Goal: Task Accomplishment & Management: Use online tool/utility

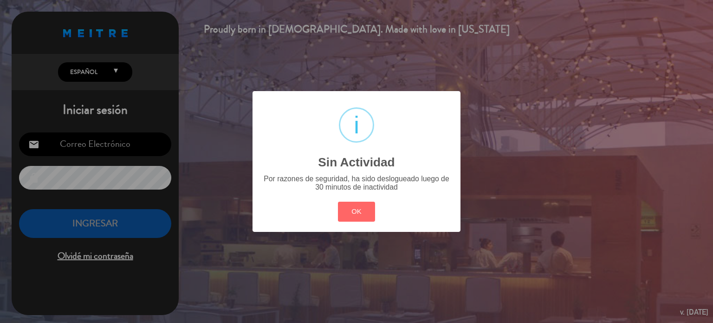
drag, startPoint x: 366, startPoint y: 200, endPoint x: 351, endPoint y: 213, distance: 19.4
click at [364, 201] on div "OK Cancel" at bounding box center [357, 211] width 42 height 24
click at [351, 213] on button "OK" at bounding box center [357, 212] width 38 height 20
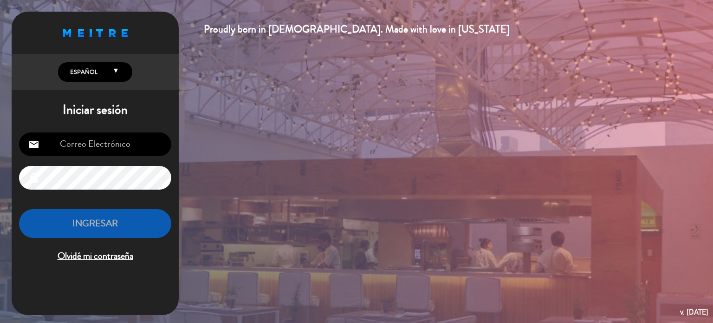
click at [119, 137] on input "email" at bounding box center [95, 144] width 152 height 24
type input "[EMAIL_ADDRESS][DOMAIN_NAME]"
click at [103, 165] on div "[EMAIL_ADDRESS][DOMAIN_NAME] email lock INGRESAR Olvidé mi contraseña" at bounding box center [95, 198] width 167 height 146
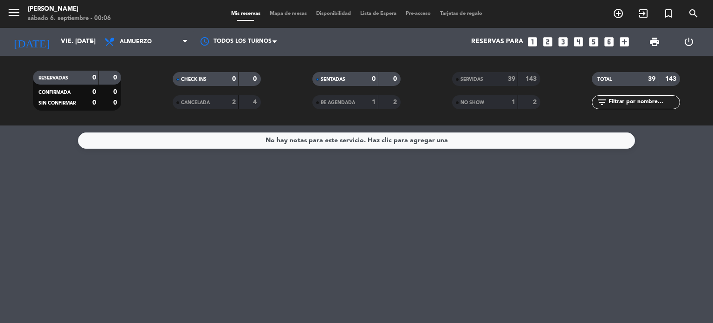
click at [269, 11] on span "Mapa de mesas" at bounding box center [288, 13] width 46 height 5
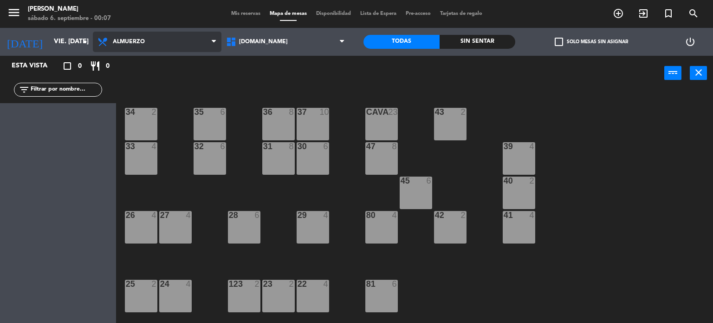
click at [121, 34] on span "Almuerzo" at bounding box center [157, 42] width 129 height 20
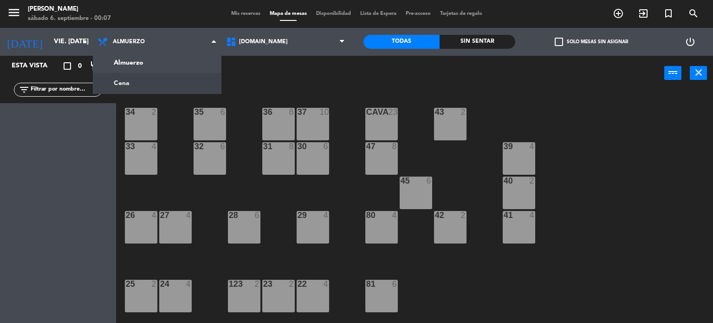
click at [163, 84] on ng-component "menu Gardiner sábado 6. septiembre - 00:07 Mis reservas Mapa de mesas Disponibi…" at bounding box center [356, 161] width 713 height 323
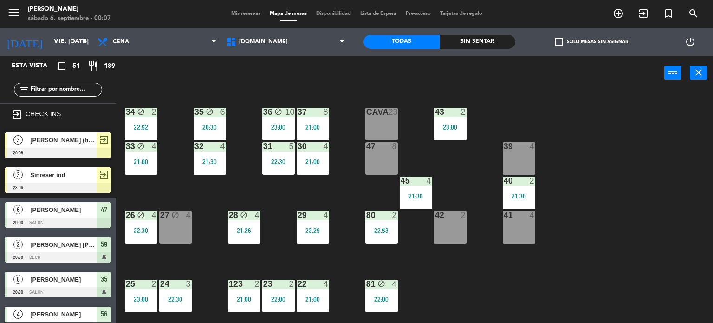
click at [594, 199] on div "34 block 2 22:52 35 block 6 20:30 36 block 10 23:00 43 2 23:00 37 8 21:00 CAVA …" at bounding box center [418, 207] width 590 height 232
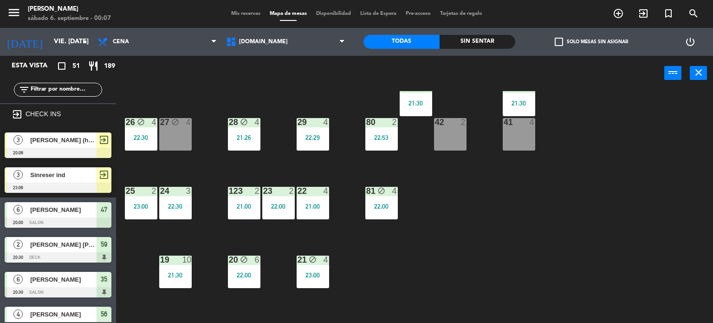
scroll to position [332, 0]
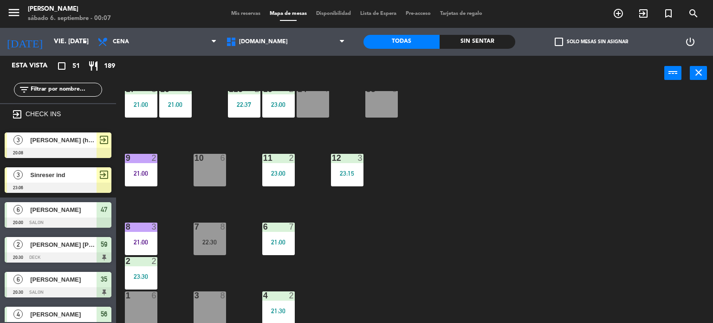
click at [274, 305] on div "4 2 21:30" at bounding box center [278, 307] width 33 height 33
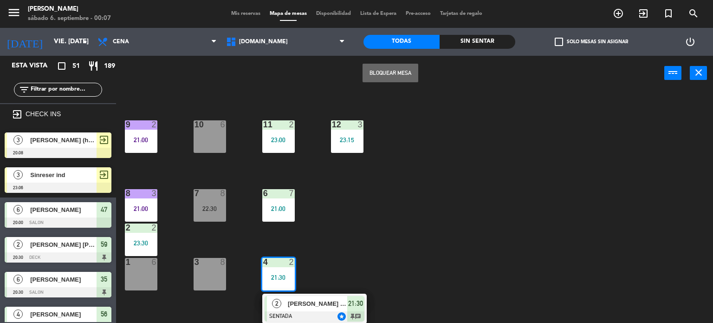
click at [332, 306] on span "[PERSON_NAME] ST" at bounding box center [317, 304] width 59 height 10
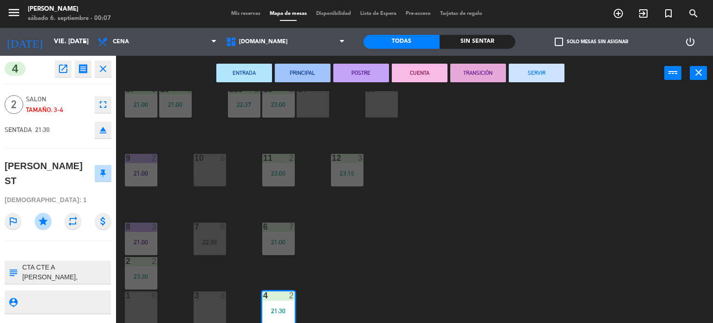
scroll to position [39, 0]
click at [500, 261] on div "34 block 2 22:52 35 block 6 20:30 36 block 10 23:00 43 2 23:00 37 8 21:00 CAVA …" at bounding box center [418, 207] width 590 height 232
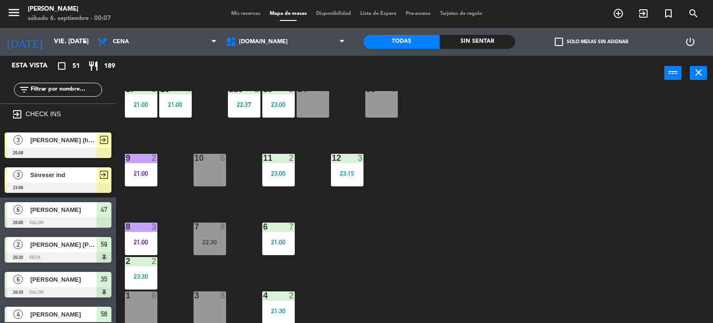
scroll to position [0, 0]
click at [290, 241] on div "21:00" at bounding box center [278, 242] width 33 height 7
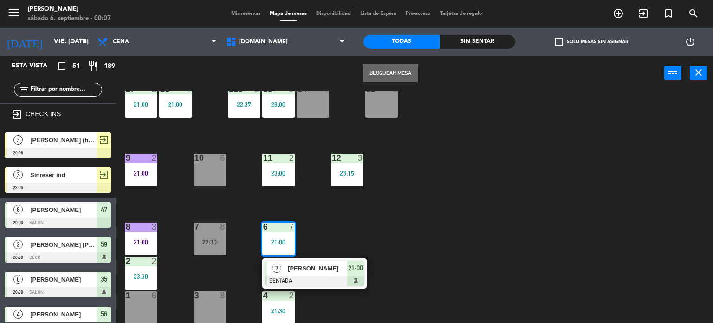
drag, startPoint x: 312, startPoint y: 276, endPoint x: 312, endPoint y: 271, distance: 5.1
click at [313, 276] on div "7 [PERSON_NAME] SENTADA 21:00" at bounding box center [314, 273] width 118 height 30
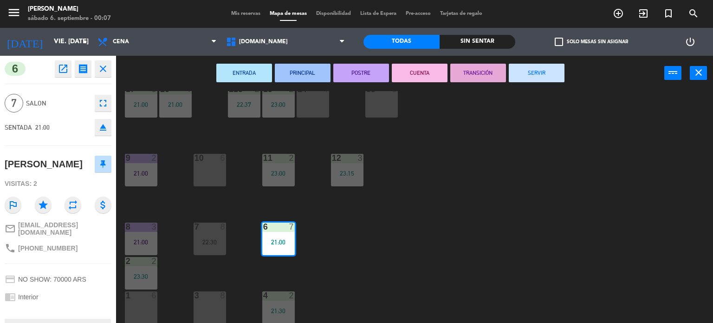
click at [548, 77] on button "SERVIR" at bounding box center [537, 73] width 56 height 19
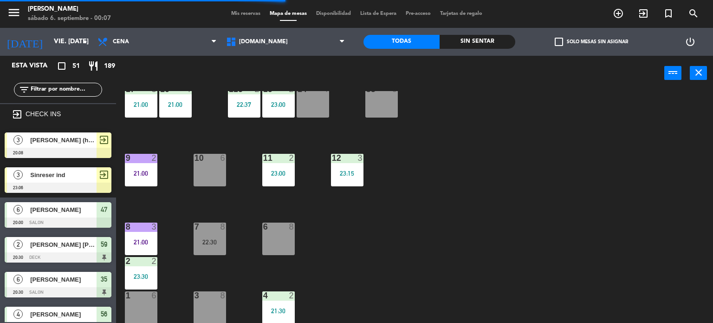
click at [140, 227] on div at bounding box center [140, 226] width 15 height 8
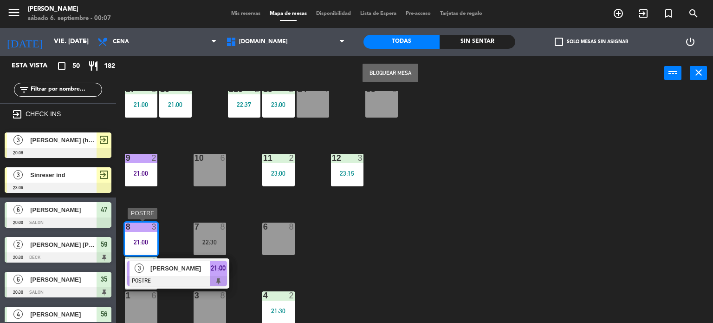
click at [202, 278] on div at bounding box center [177, 281] width 100 height 10
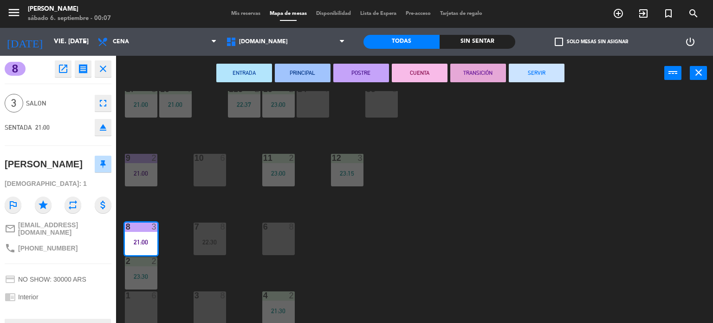
click at [544, 72] on button "SERVIR" at bounding box center [537, 73] width 56 height 19
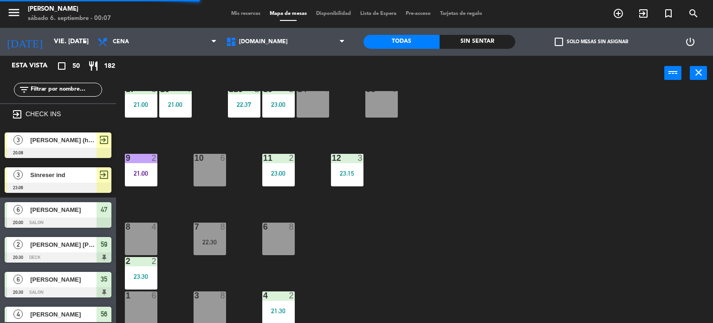
click at [506, 141] on div "34 block 2 22:52 35 block 6 20:30 36 block 10 23:00 43 2 23:00 37 8 21:00 CAVA …" at bounding box center [418, 207] width 590 height 232
click at [157, 176] on div "34 block 2 22:52 35 block 6 20:30 36 block 10 23:00 43 2 23:00 37 8 21:00 CAVA …" at bounding box center [418, 207] width 590 height 232
click at [148, 179] on div "9 2 21:00" at bounding box center [141, 170] width 33 height 33
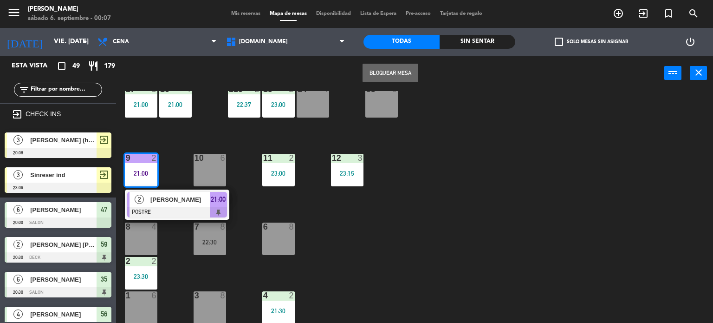
click at [176, 215] on div at bounding box center [177, 212] width 100 height 10
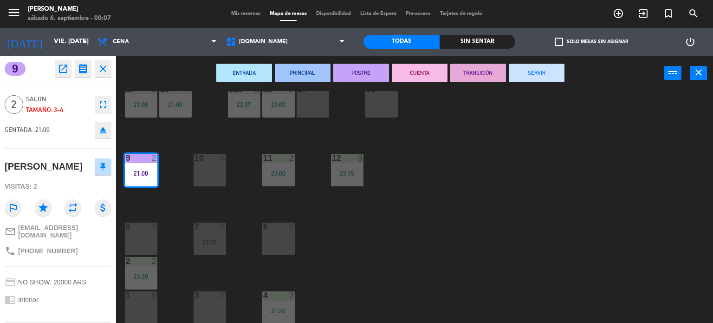
click at [539, 76] on button "SERVIR" at bounding box center [537, 73] width 56 height 19
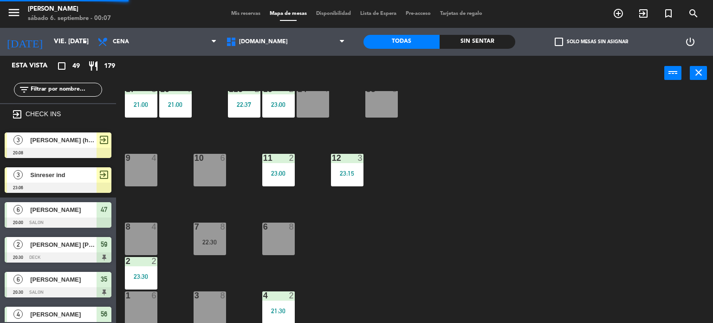
click at [538, 165] on div "34 block 2 22:52 35 block 6 20:30 36 block 10 23:00 43 2 23:00 37 8 21:00 CAVA …" at bounding box center [418, 207] width 590 height 232
click at [461, 187] on div "34 block 2 22:52 35 block 6 20:30 36 block 10 23:00 43 2 23:00 37 8 21:00 CAVA …" at bounding box center [418, 207] width 590 height 232
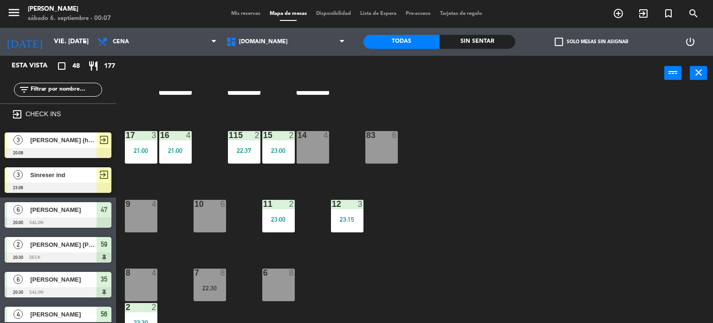
scroll to position [240, 0]
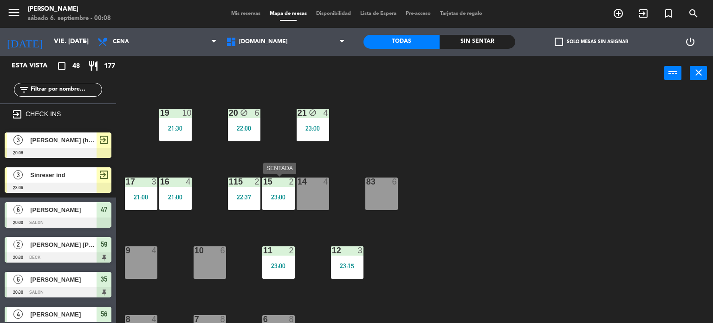
click at [294, 201] on div "15 2 23:00" at bounding box center [278, 193] width 33 height 33
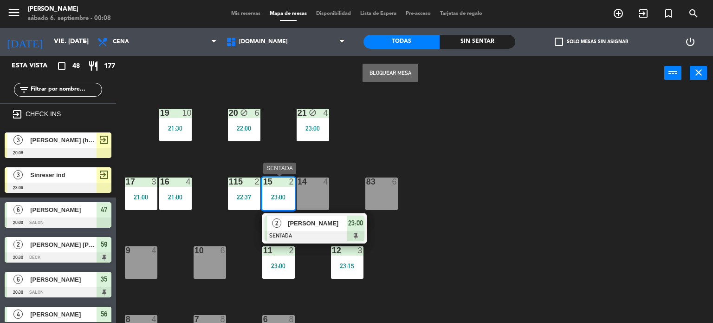
click at [306, 219] on span "[PERSON_NAME]" at bounding box center [317, 223] width 59 height 10
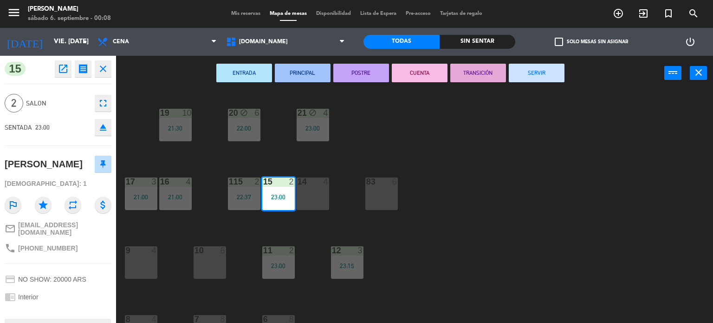
click at [535, 75] on button "SERVIR" at bounding box center [537, 73] width 56 height 19
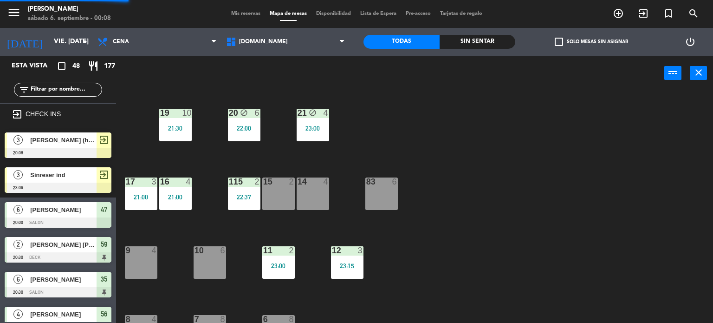
scroll to position [215, 0]
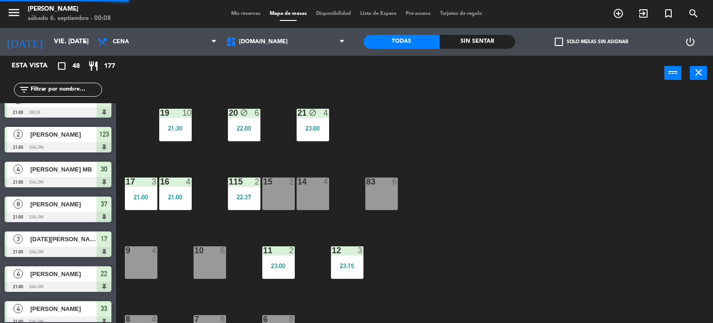
click at [540, 150] on div "34 block 2 22:52 35 block 6 20:30 36 block 10 23:00 43 2 23:00 37 8 21:00 CAVA …" at bounding box center [418, 207] width 590 height 232
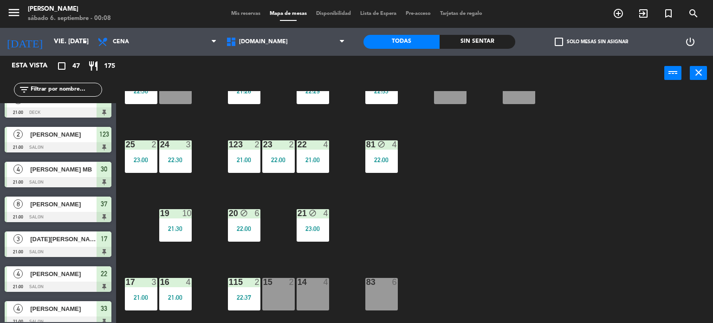
scroll to position [232, 0]
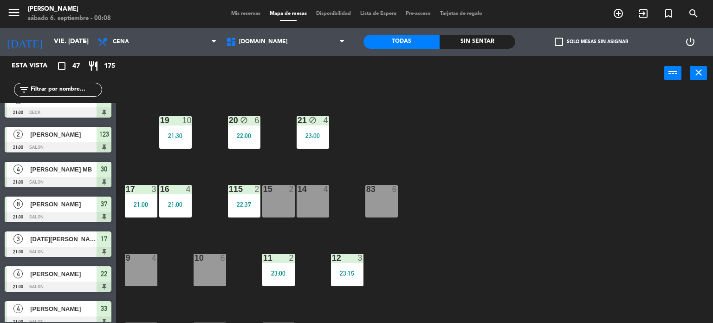
click at [503, 144] on div "34 block 2 22:52 35 block 6 20:30 36 block 10 23:00 43 2 23:00 37 8 21:00 CAVA …" at bounding box center [418, 207] width 590 height 232
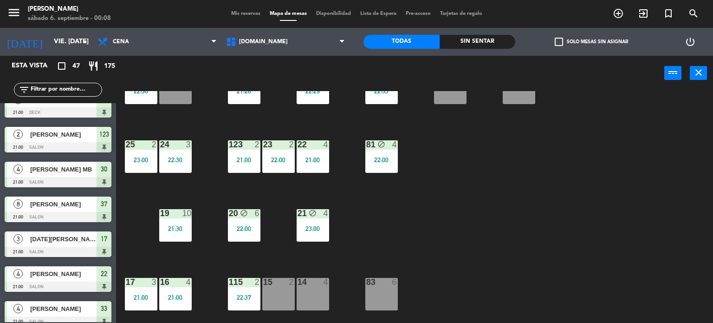
scroll to position [93, 0]
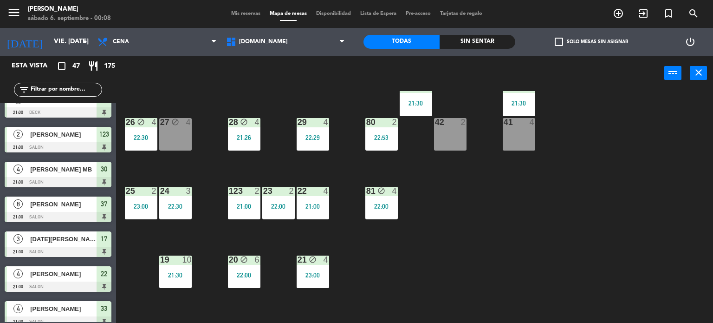
click at [531, 313] on div "34 block 2 22:52 35 block 6 20:30 36 block 10 23:00 43 2 23:00 37 8 21:00 CAVA …" at bounding box center [418, 207] width 590 height 232
click at [80, 81] on div "filter_list" at bounding box center [58, 89] width 116 height 27
click at [72, 91] on input "text" at bounding box center [66, 90] width 72 height 10
click at [84, 93] on input "text" at bounding box center [66, 90] width 72 height 10
click at [572, 229] on div "34 block 2 22:52 35 block 6 20:30 36 block 10 23:00 43 2 23:00 37 8 21:00 CAVA …" at bounding box center [418, 207] width 590 height 232
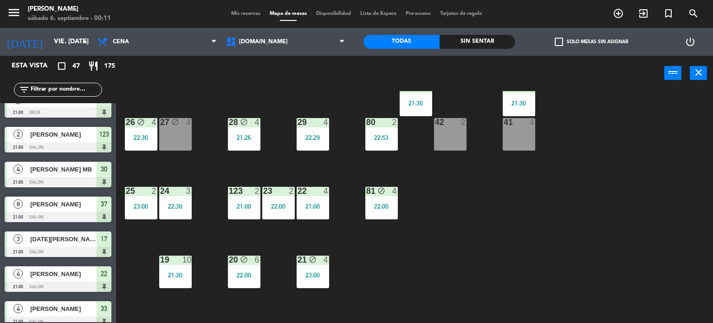
scroll to position [0, 0]
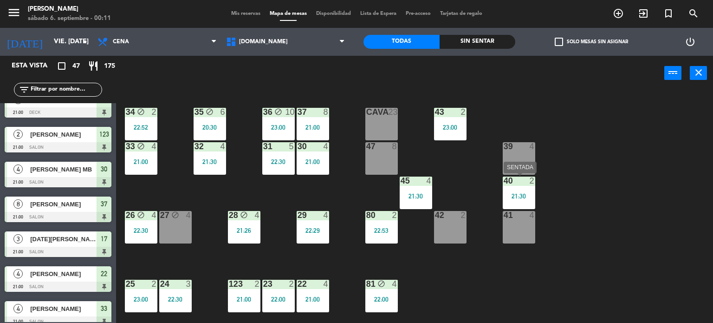
click at [522, 200] on div "40 2 21:30" at bounding box center [519, 192] width 33 height 33
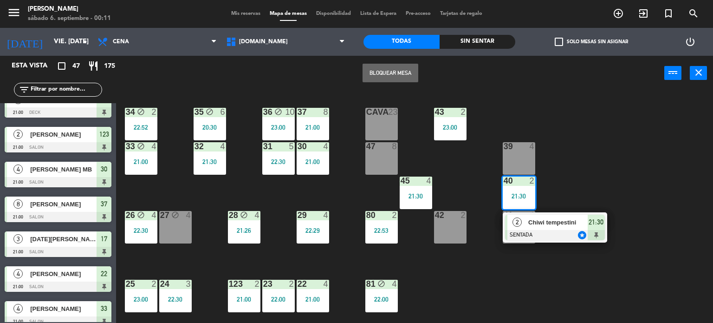
click at [542, 235] on div at bounding box center [555, 235] width 100 height 10
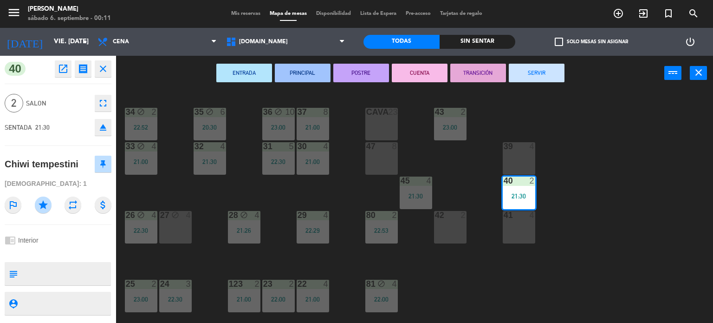
click at [549, 59] on div "ENTRADA PRINCIPAL POSTRE CUENTA TRANSICIÓN SERVIR power_input close" at bounding box center [390, 73] width 549 height 35
click at [547, 72] on button "SERVIR" at bounding box center [537, 73] width 56 height 19
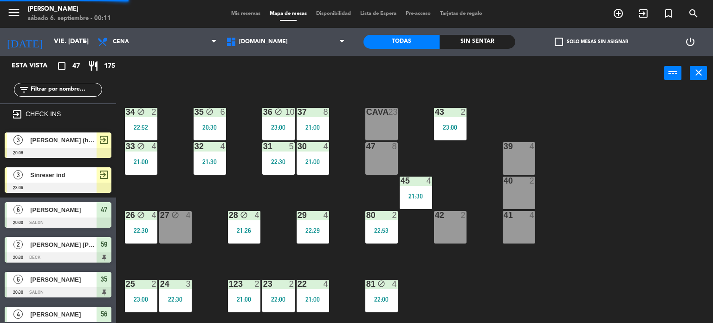
click at [585, 122] on div "34 block 2 22:52 35 block 6 20:30 36 block 10 23:00 43 2 23:00 37 8 21:00 CAVA …" at bounding box center [418, 207] width 590 height 232
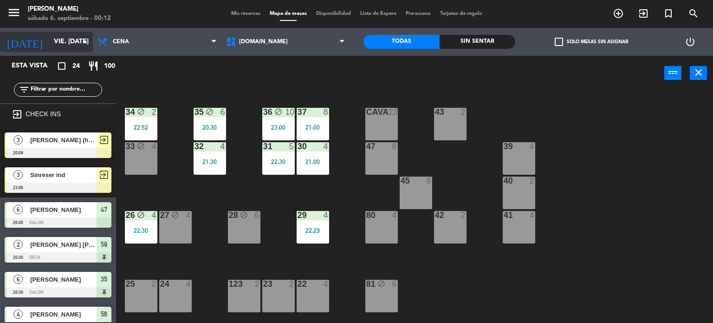
click at [54, 48] on input "vie. [DATE]" at bounding box center [93, 41] width 88 height 17
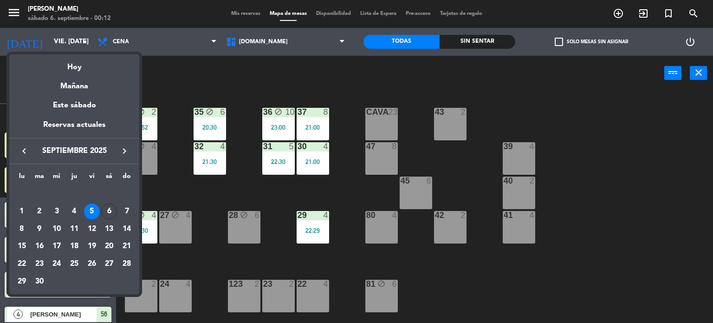
click at [121, 154] on icon "keyboard_arrow_right" at bounding box center [124, 150] width 11 height 11
click at [109, 246] on div "18" at bounding box center [109, 247] width 16 height 16
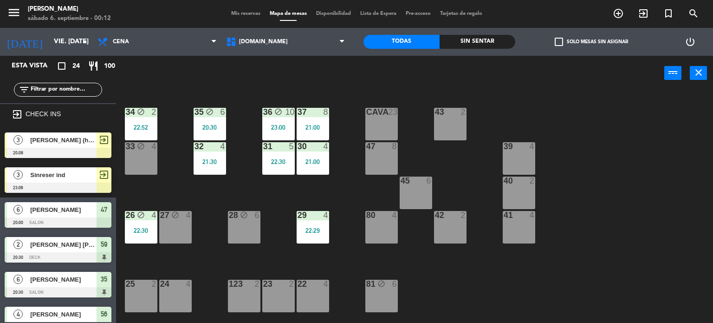
type input "sáb. [DATE]"
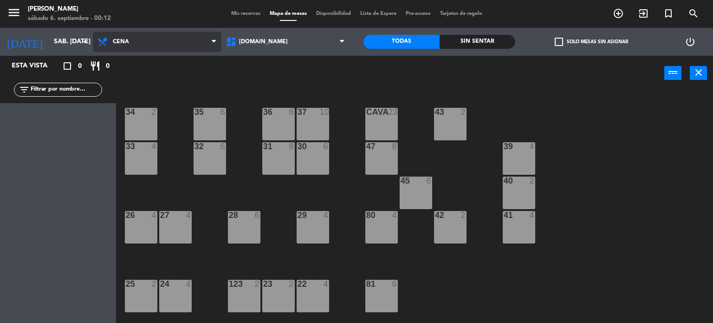
click at [143, 37] on span "Cena" at bounding box center [157, 42] width 129 height 20
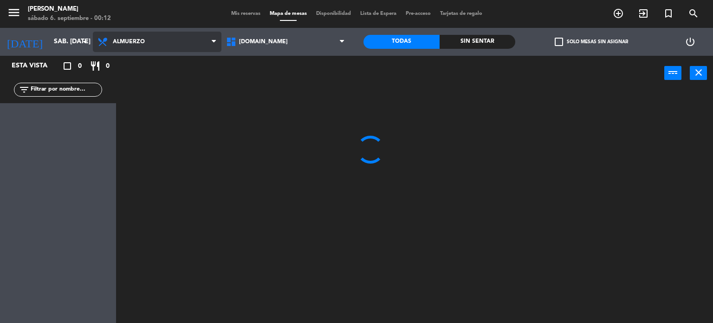
click at [154, 71] on ng-component "menu Gardiner sábado 6. septiembre - 00:12 Mis reservas Mapa de mesas Disponibi…" at bounding box center [356, 161] width 713 height 323
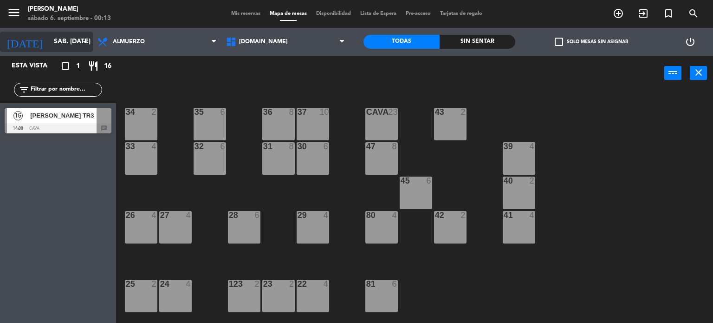
click at [65, 45] on input "sáb. [DATE]" at bounding box center [93, 41] width 88 height 17
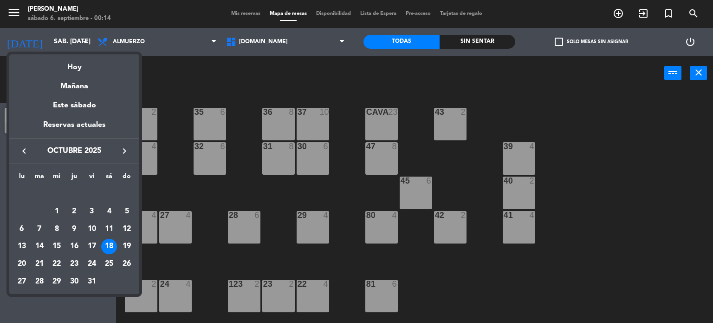
click at [302, 82] on div at bounding box center [356, 161] width 713 height 323
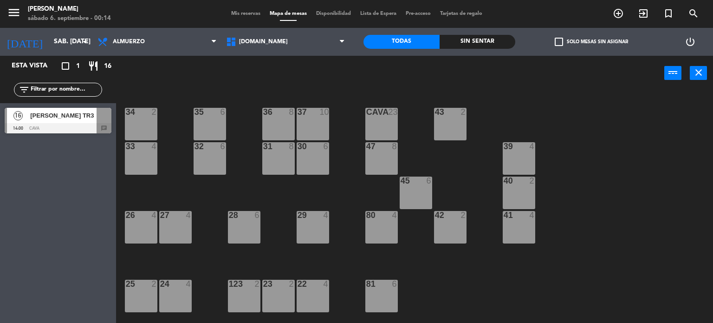
click at [40, 26] on div "menu Gardiner sábado 6. septiembre - 00:14 Mis reservas Mapa de mesas Disponibi…" at bounding box center [356, 14] width 713 height 28
click at [96, 128] on div at bounding box center [58, 128] width 107 height 10
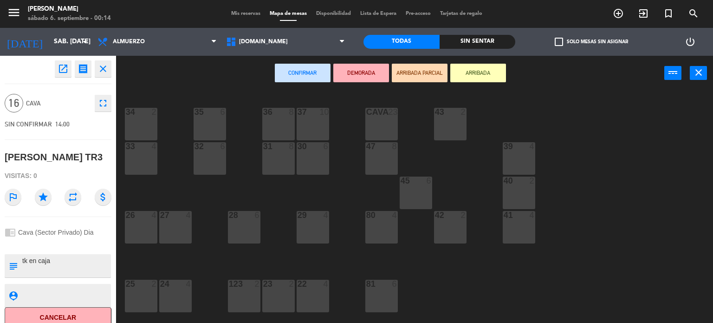
click at [441, 125] on div "43 2" at bounding box center [450, 124] width 33 height 33
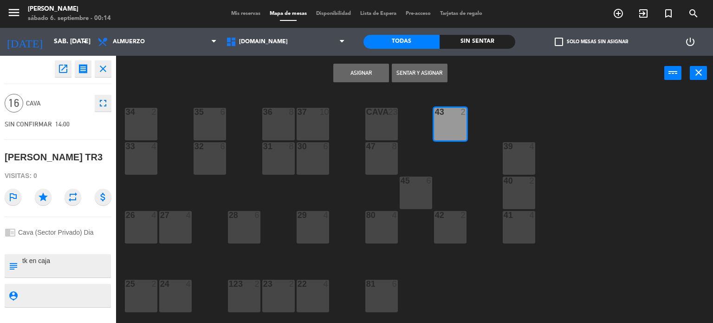
click at [441, 125] on div "43 2" at bounding box center [450, 124] width 33 height 33
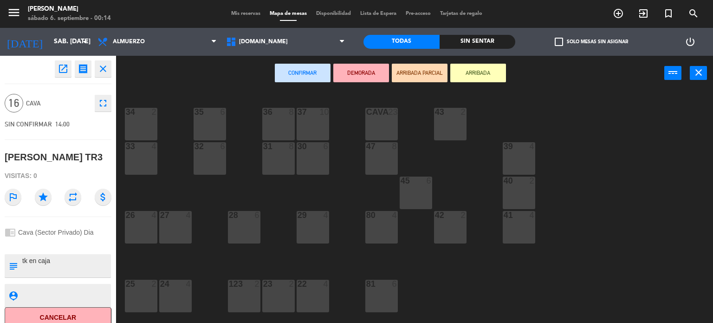
click at [387, 125] on div "CAVA 23" at bounding box center [382, 124] width 33 height 33
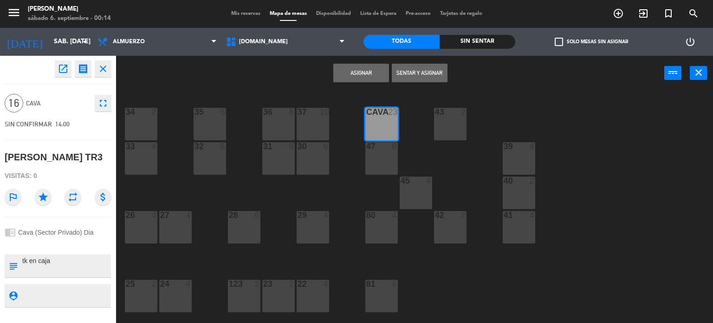
click at [374, 72] on button "Asignar" at bounding box center [361, 73] width 56 height 19
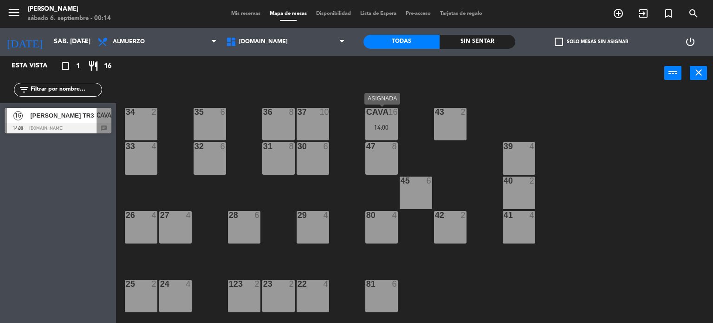
click at [388, 120] on div "CAVA 16 14:00" at bounding box center [382, 124] width 33 height 33
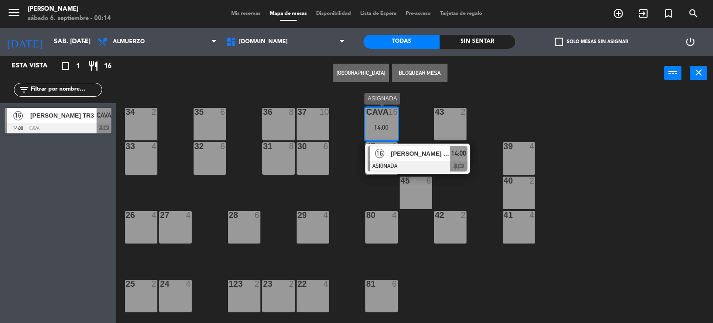
click at [408, 154] on span "[PERSON_NAME] TR3" at bounding box center [420, 154] width 59 height 10
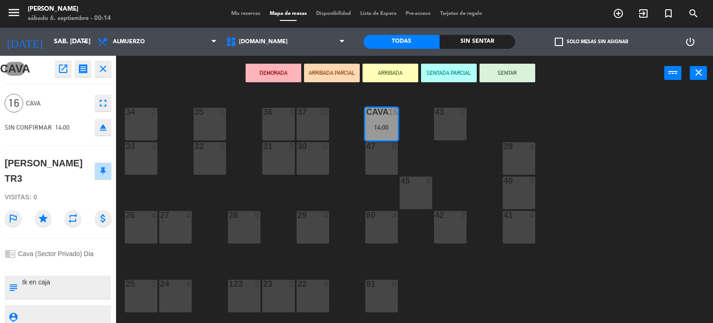
click at [104, 67] on icon "close" at bounding box center [103, 68] width 11 height 11
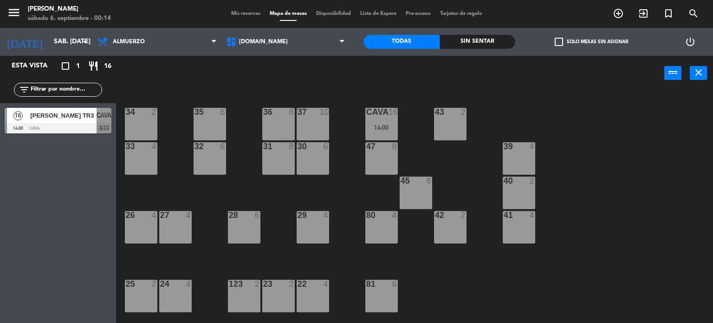
click at [79, 120] on div "[PERSON_NAME] TR3" at bounding box center [62, 115] width 67 height 15
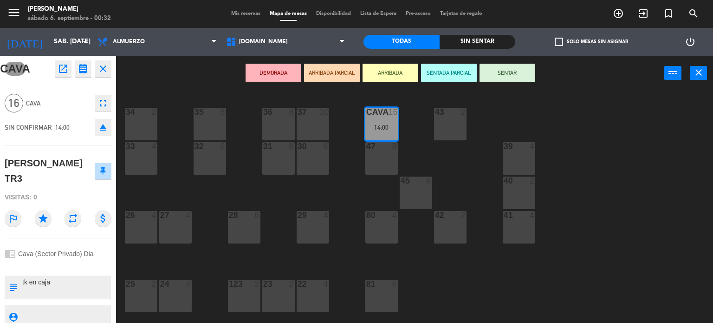
click at [617, 150] on div "34 2 35 6 36 8 43 2 37 10 CAVA 16 14:00 33 4 32 6 31 8 30 6 47 8 39 4 45 6 40 2…" at bounding box center [418, 207] width 590 height 232
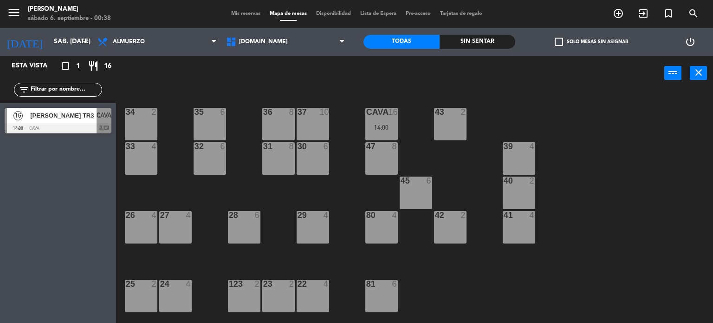
click at [76, 87] on input "text" at bounding box center [66, 90] width 72 height 10
click at [647, 164] on div "34 2 35 6 36 8 43 2 37 10 CAVA 16 14:00 33 4 32 6 31 8 30 6 47 8 39 4 45 6 40 2…" at bounding box center [418, 207] width 590 height 232
click at [164, 45] on span "Almuerzo" at bounding box center [157, 42] width 129 height 20
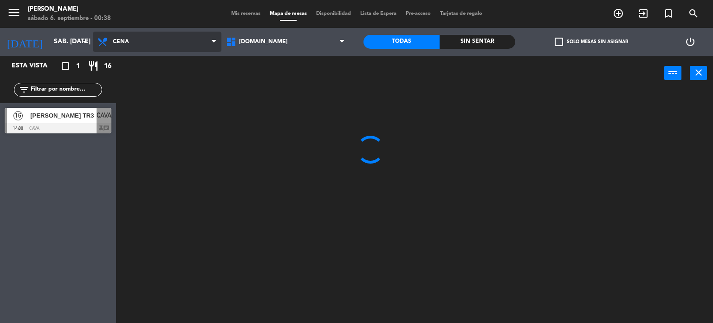
click at [182, 81] on ng-component "menu Gardiner sábado 6. septiembre - 00:38 Mis reservas Mapa de mesas Disponibi…" at bounding box center [356, 161] width 713 height 323
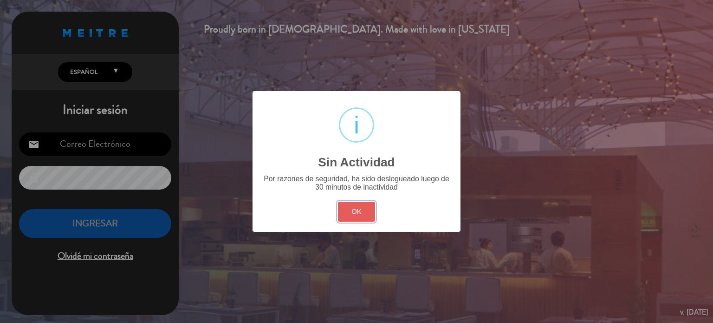
click at [357, 208] on button "OK" at bounding box center [357, 212] width 38 height 20
